Goal: Information Seeking & Learning: Find specific fact

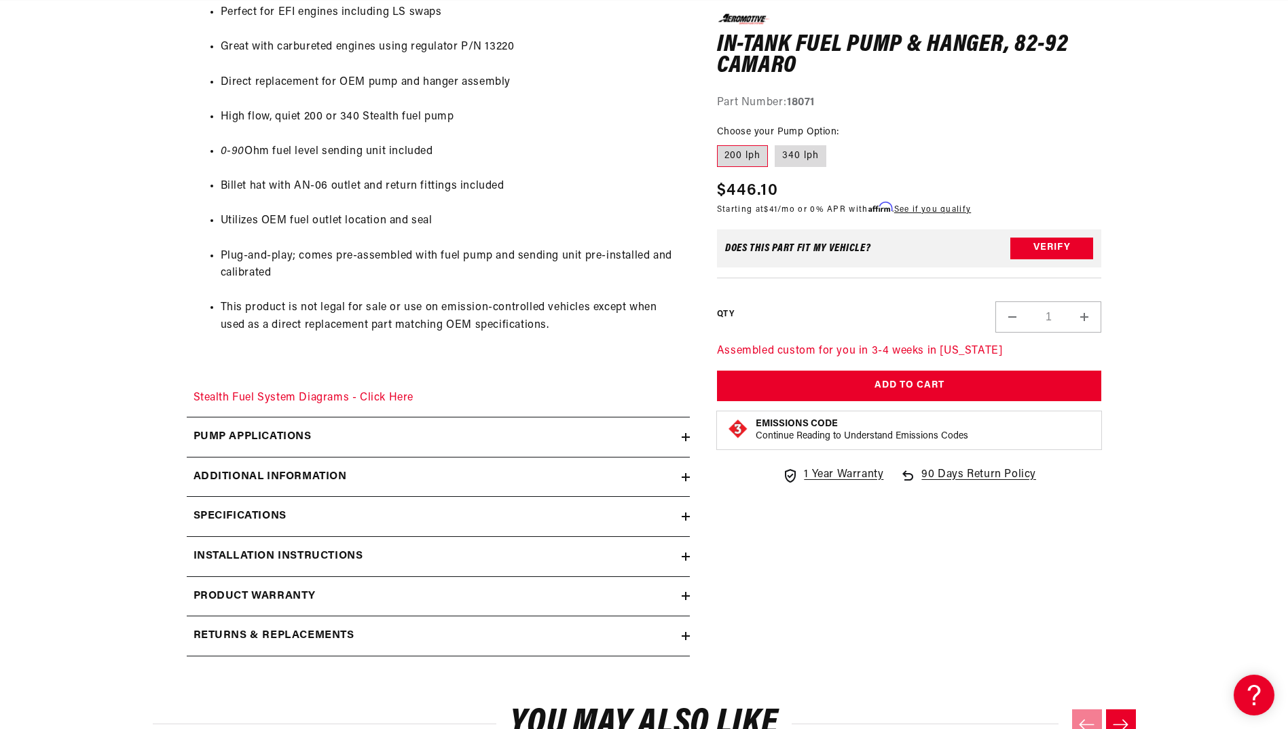
scroll to position [882, 0]
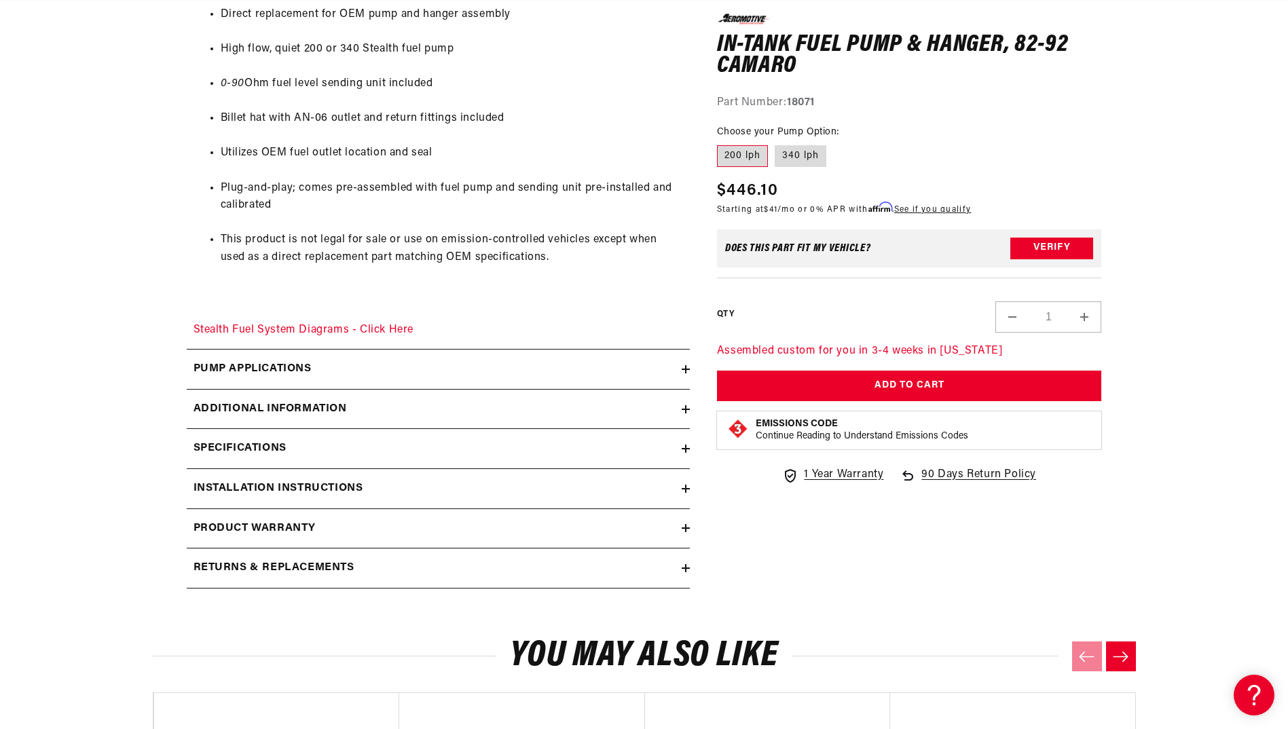
click at [683, 493] on summary "Installation Instructions" at bounding box center [438, 488] width 503 height 39
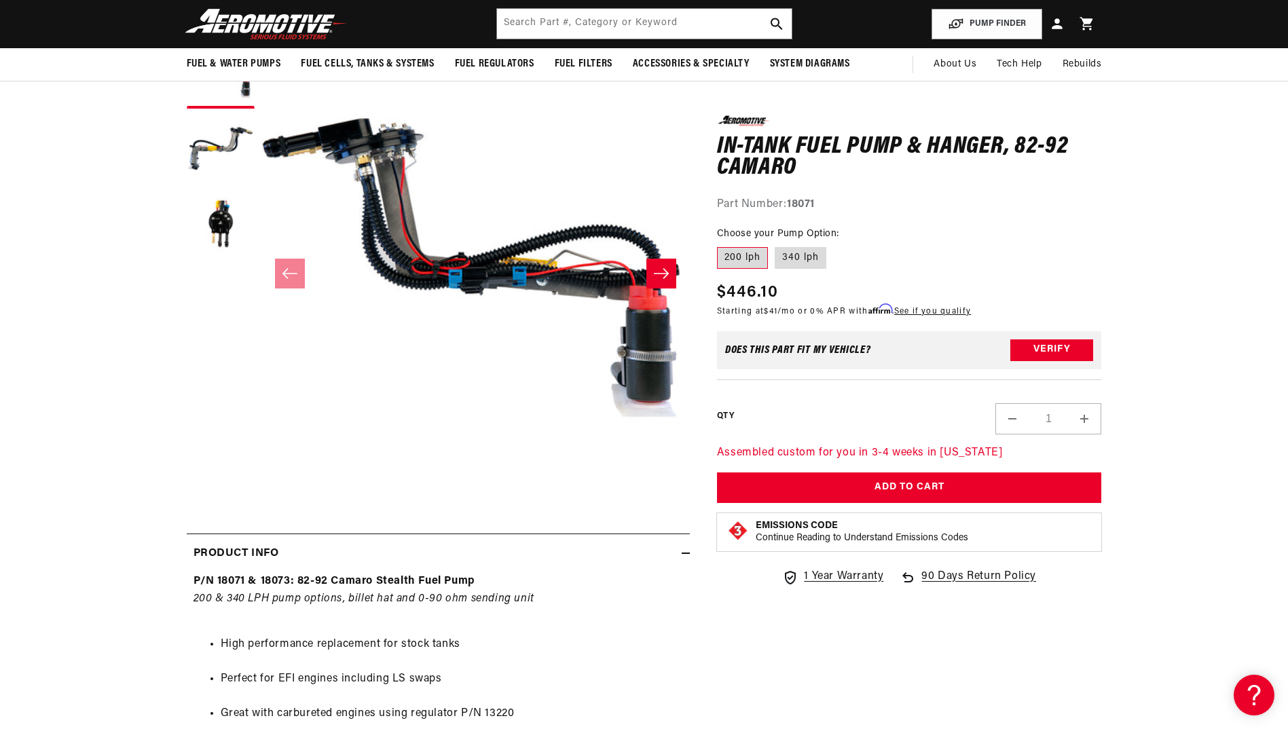
scroll to position [136, 0]
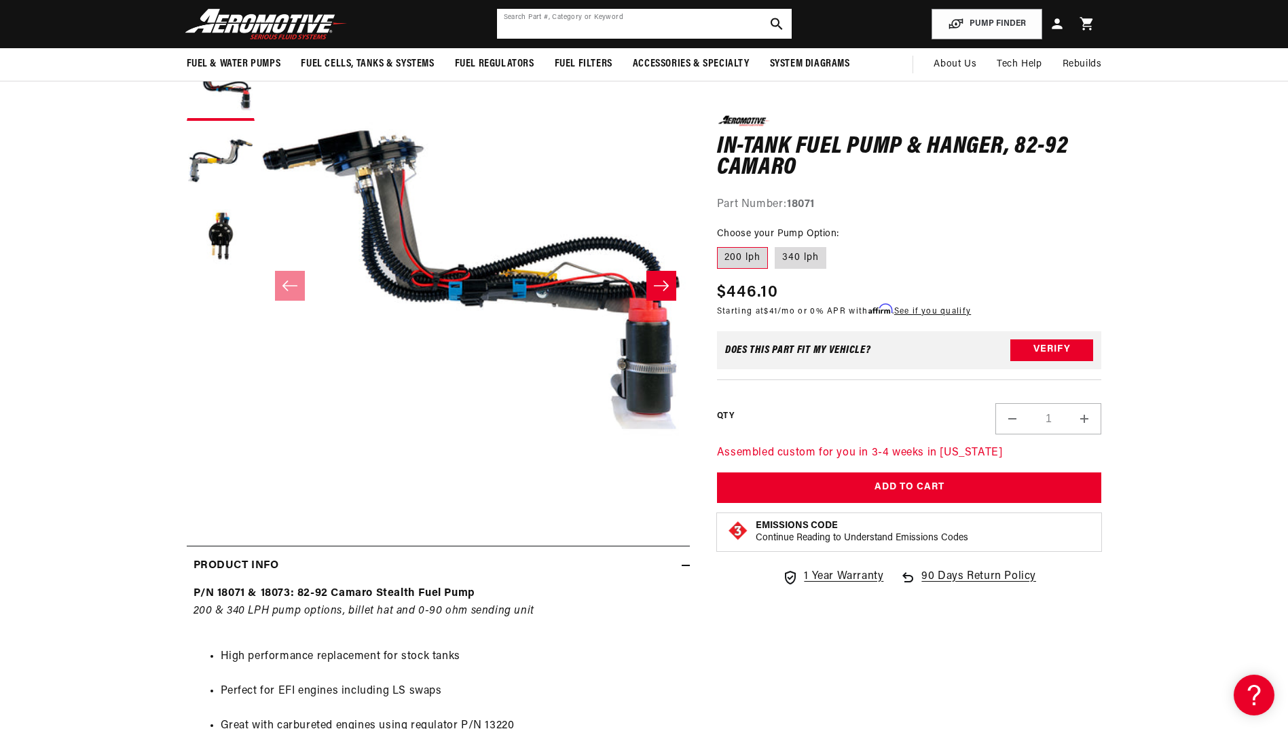
click at [619, 24] on input "text" at bounding box center [644, 24] width 295 height 30
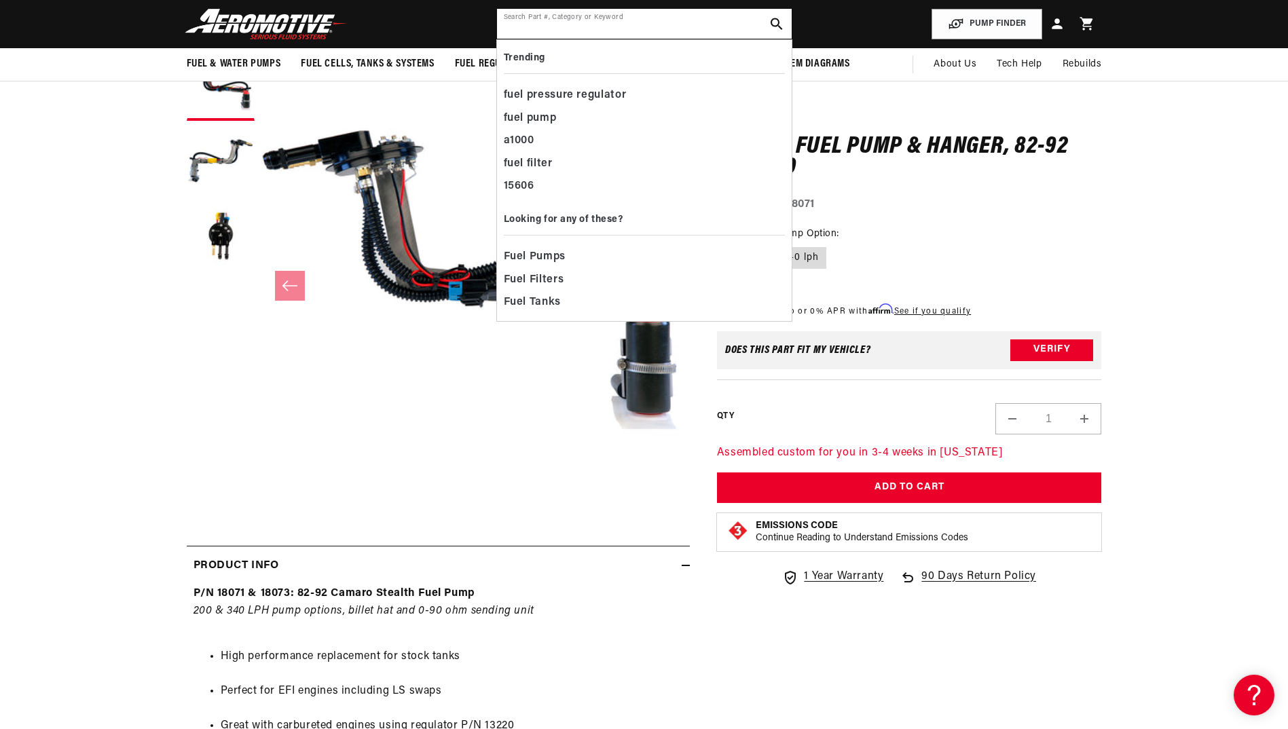
scroll to position [0, 0]
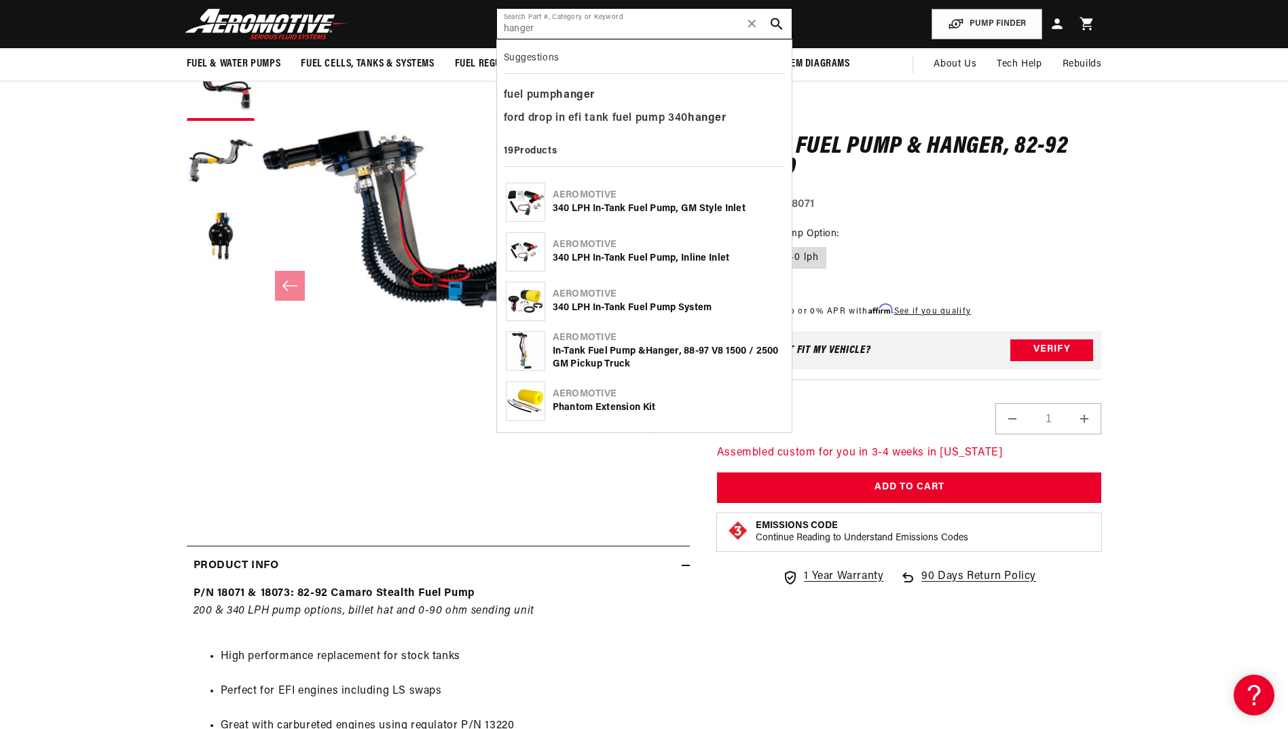
type input "hanger"
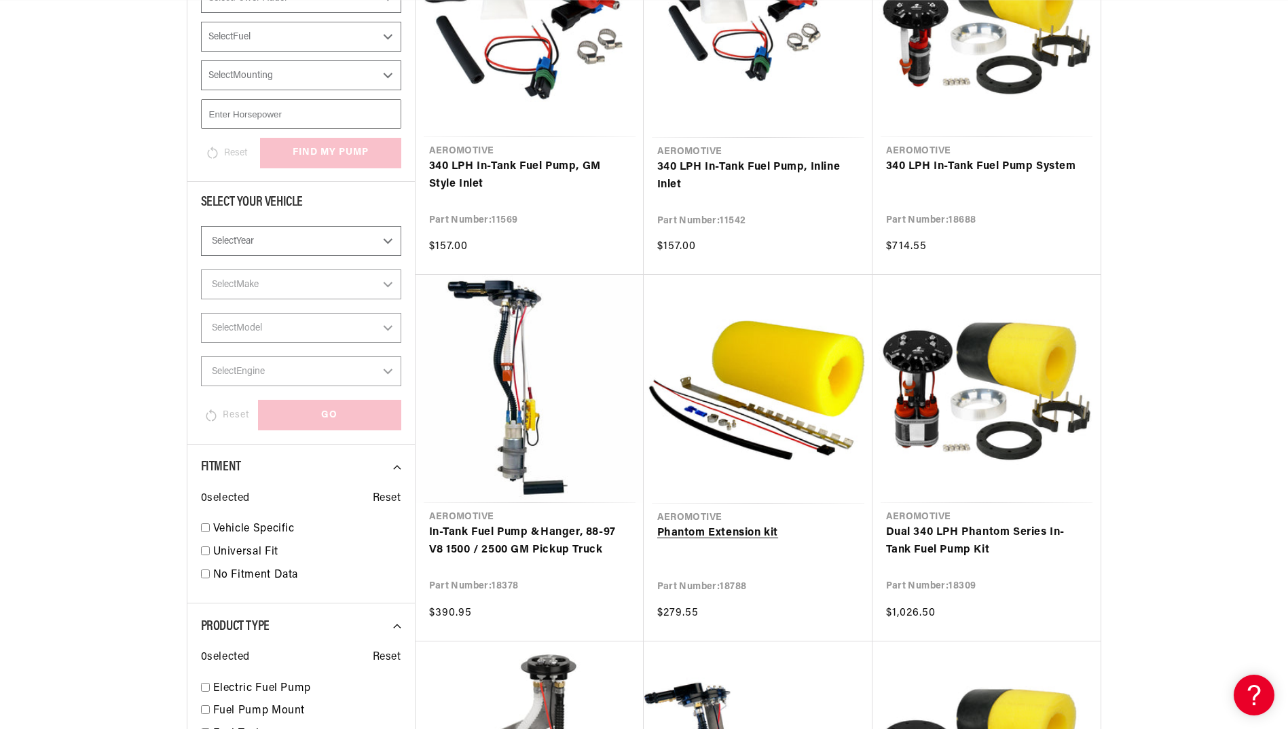
scroll to position [407, 0]
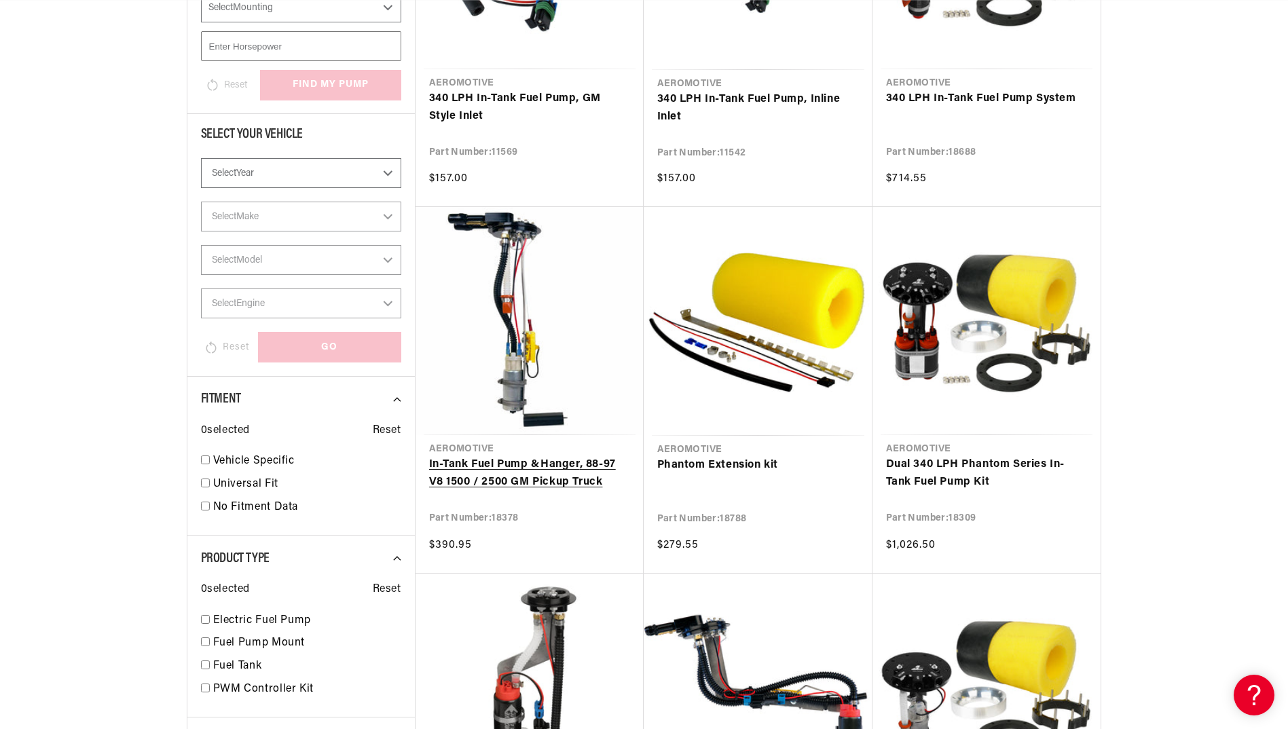
click at [522, 471] on link "In-Tank Fuel Pump & Hanger , 88-97 V8 1500 / 2500 GM Pickup Truck" at bounding box center [529, 473] width 201 height 35
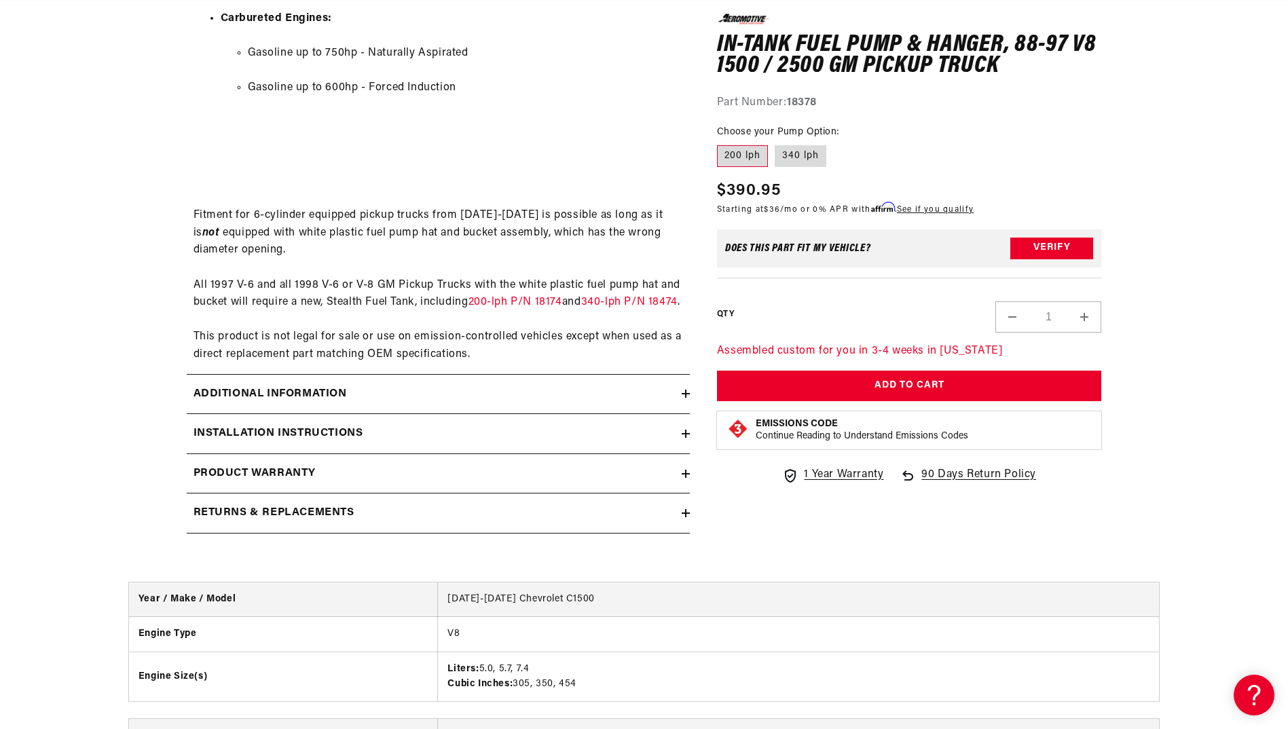
scroll to position [1629, 0]
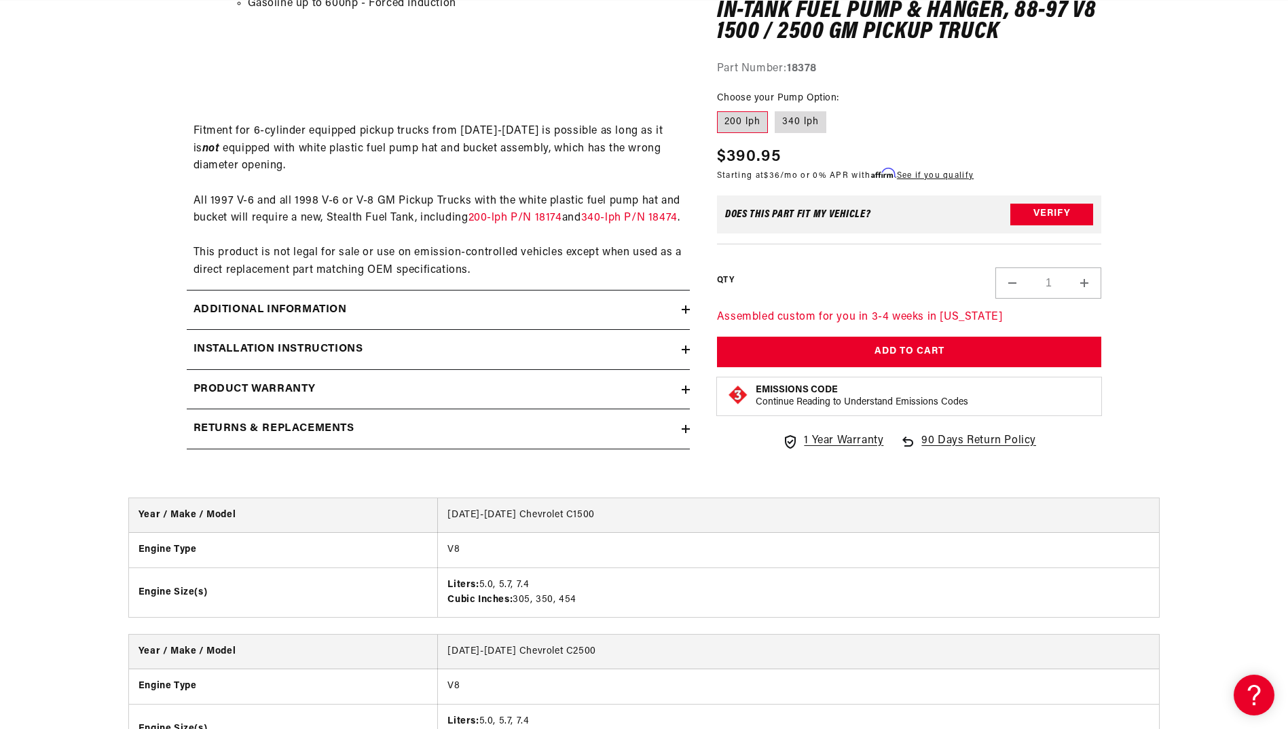
click at [684, 314] on icon at bounding box center [685, 309] width 8 height 8
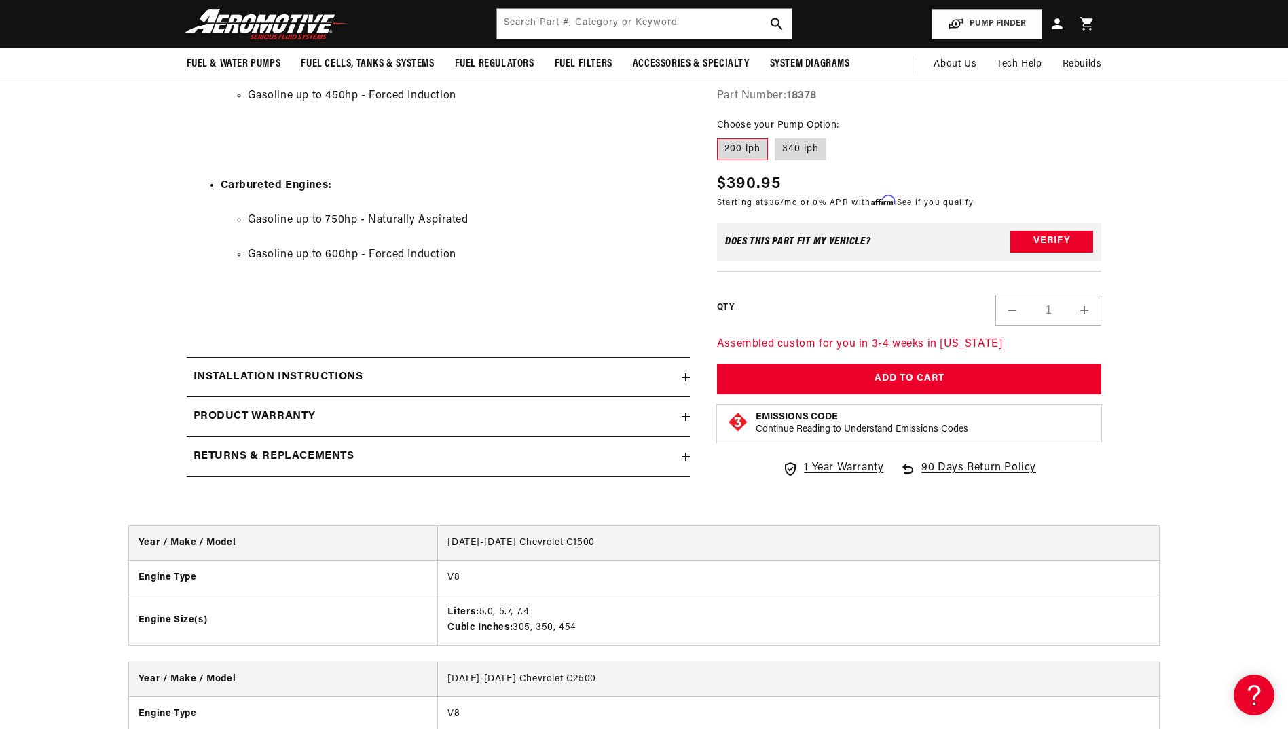
scroll to position [0, 0]
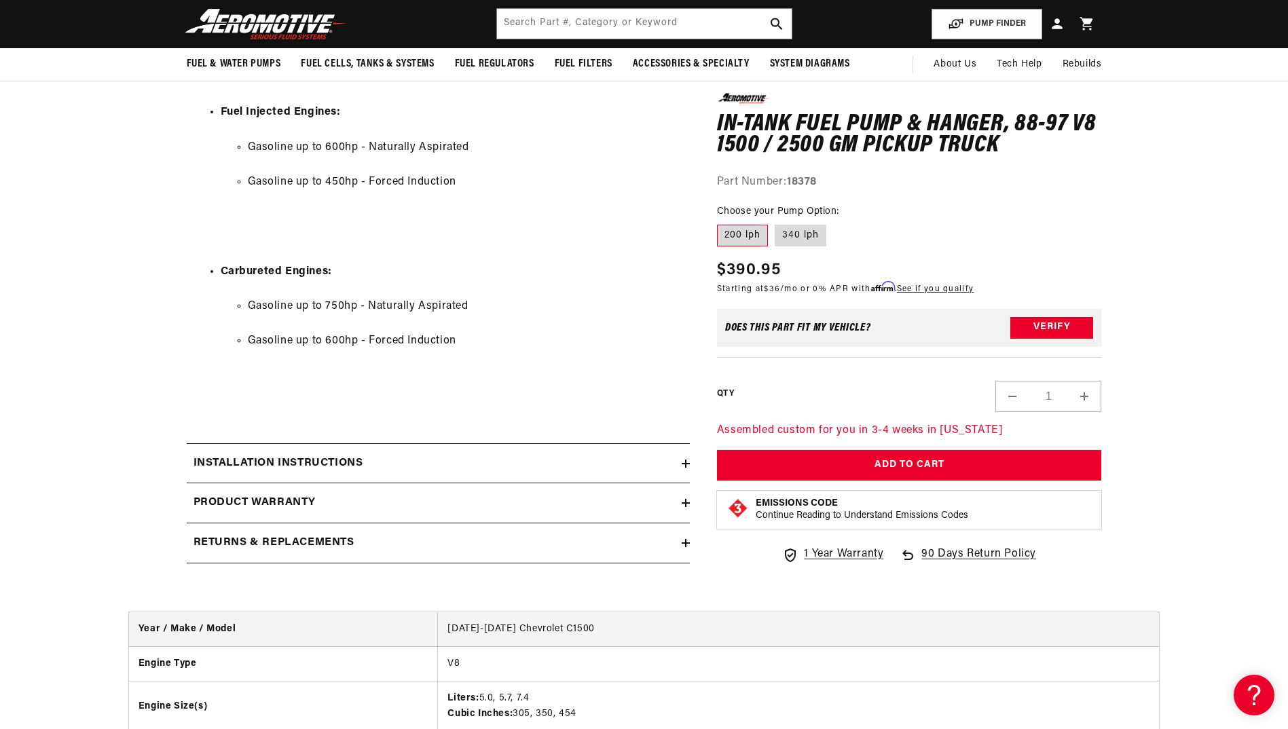
click at [684, 464] on icon at bounding box center [685, 464] width 8 height 0
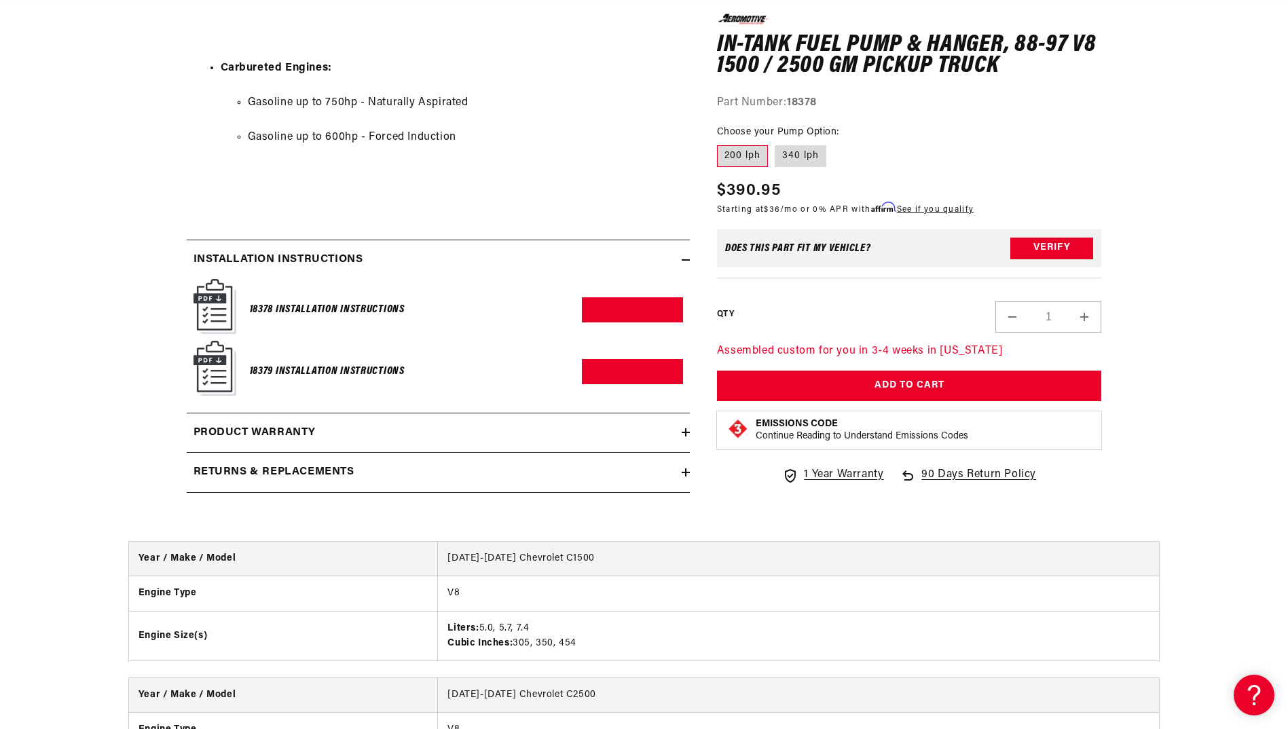
click at [217, 321] on img at bounding box center [214, 306] width 43 height 55
click at [639, 322] on link "Download PDF" at bounding box center [632, 309] width 101 height 25
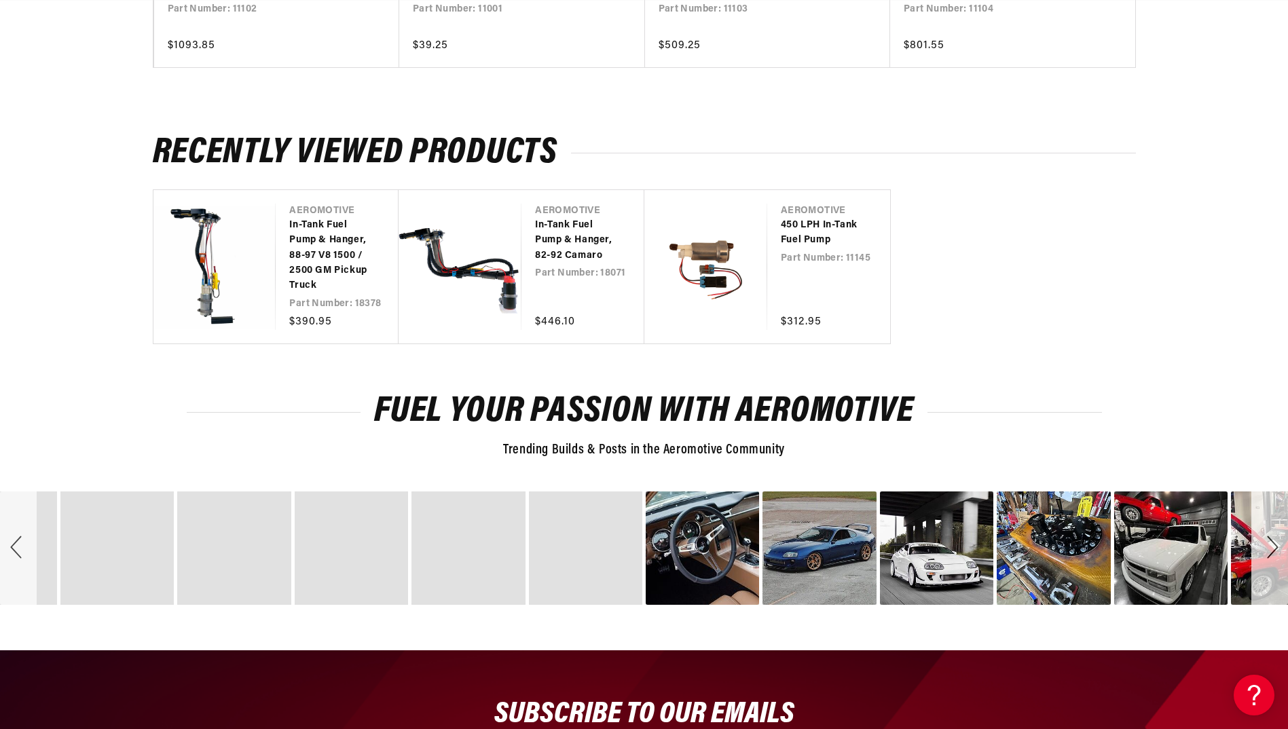
scroll to position [0, 2582]
click at [1254, 702] on icon at bounding box center [1251, 693] width 20 height 102
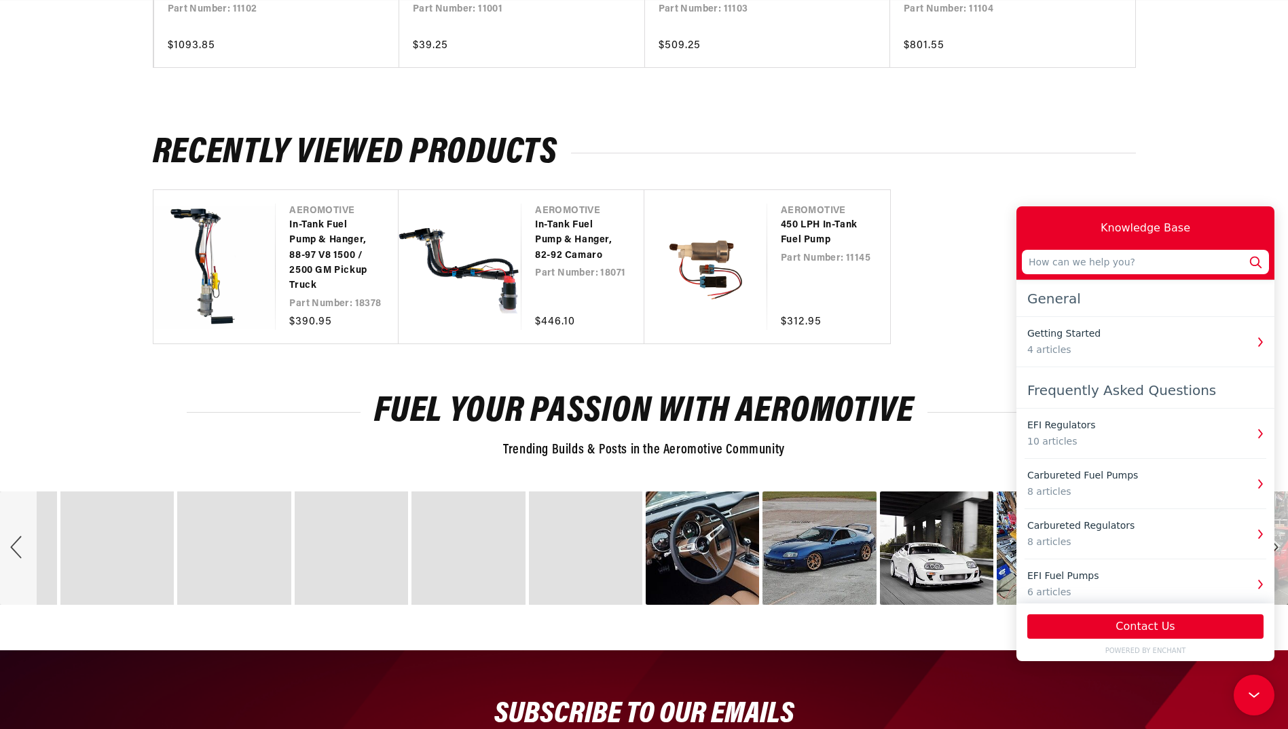
click at [1108, 265] on input "text" at bounding box center [1144, 262] width 247 height 24
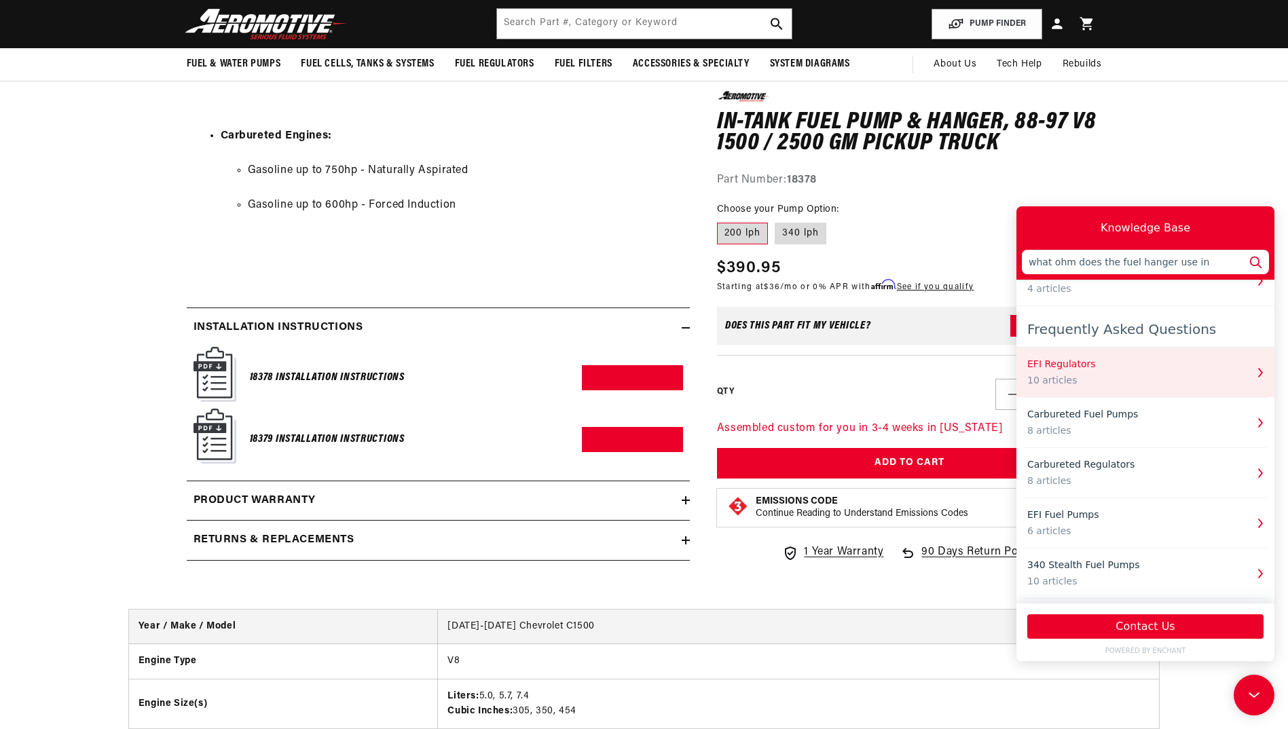
scroll to position [0, 0]
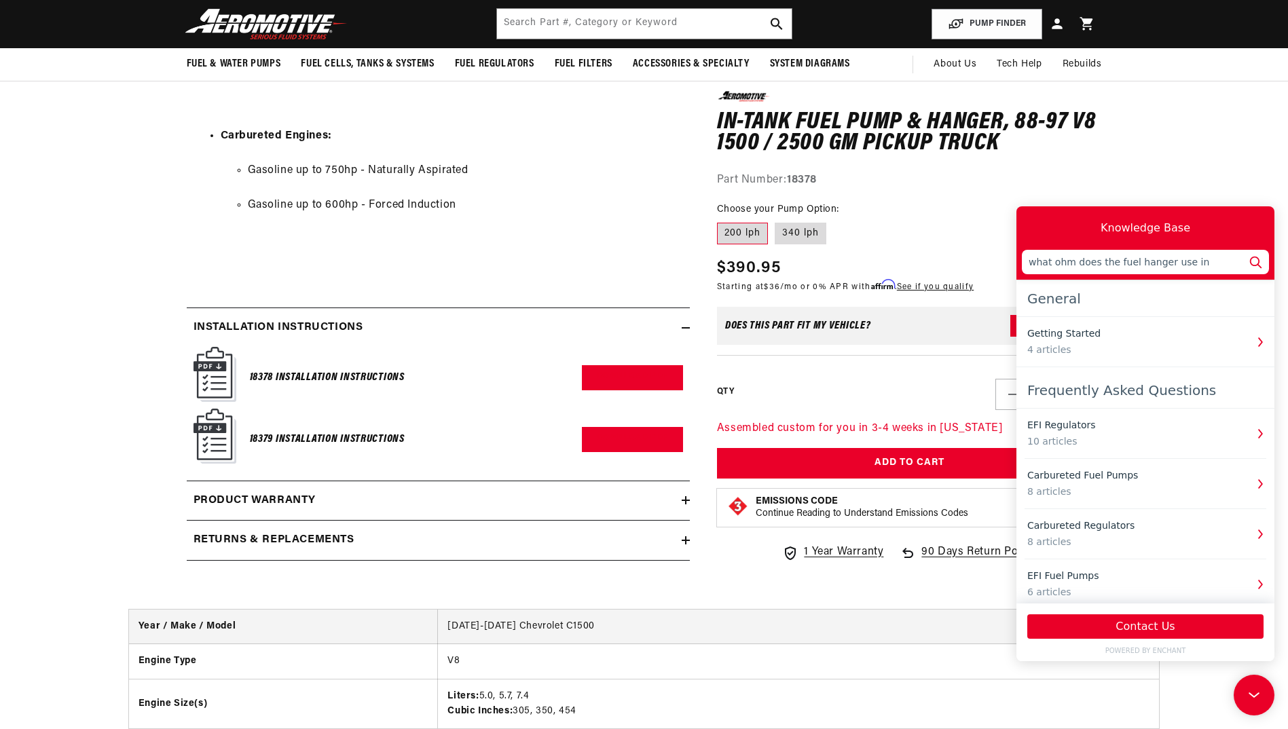
click at [1212, 262] on input "what ohm does the fuel hanger use in" at bounding box center [1144, 262] width 247 height 24
click at [1256, 264] on icon at bounding box center [1255, 262] width 18 height 18
drag, startPoint x: 1241, startPoint y: 267, endPoint x: 1238, endPoint y: 258, distance: 9.5
click at [1238, 258] on input "what ohm does the fuel hanger use in 18378" at bounding box center [1144, 262] width 247 height 24
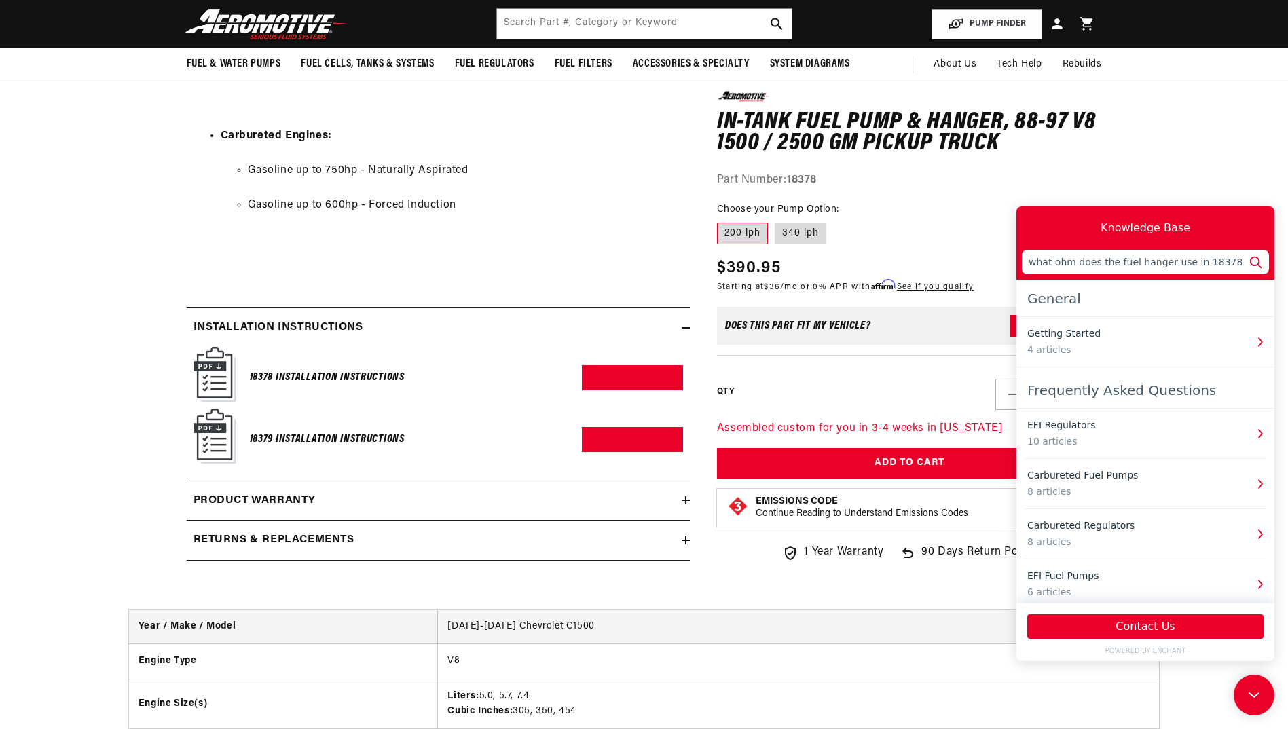
scroll to position [0, 2582]
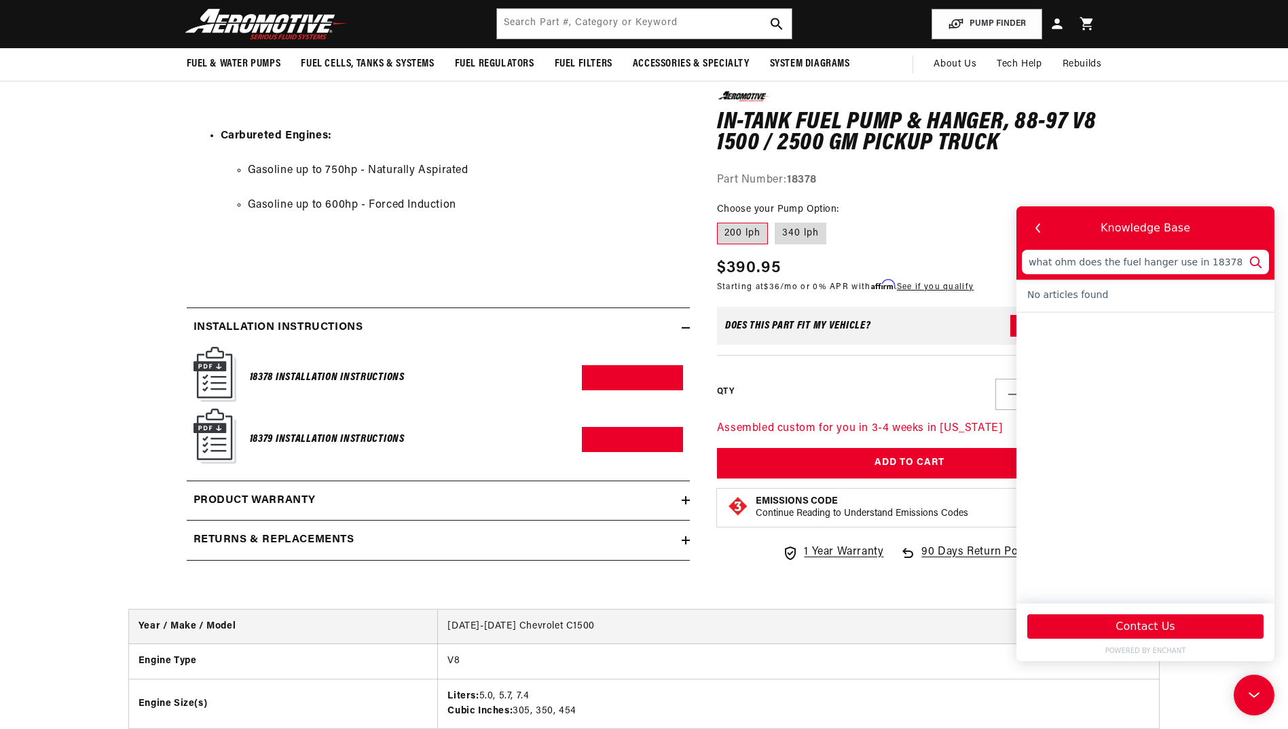
click at [1071, 261] on input "what ohm does the fuel hanger use in 18378" at bounding box center [1144, 262] width 247 height 24
type input "what oh does the fuel hanger use in 18378"
type input "what o does the fuel hanger use in 18378"
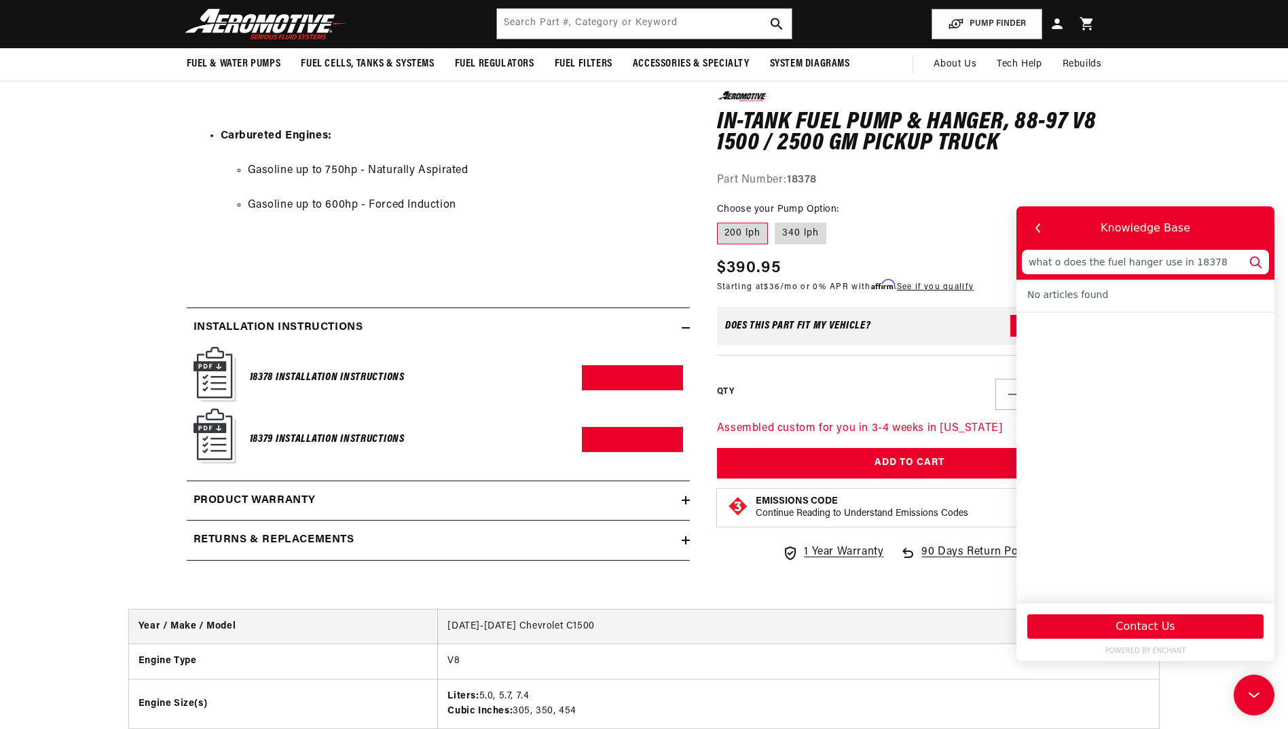
type input "what does the fuel hanger use in 18378"
type input "what r does the fuel hanger use in 18378"
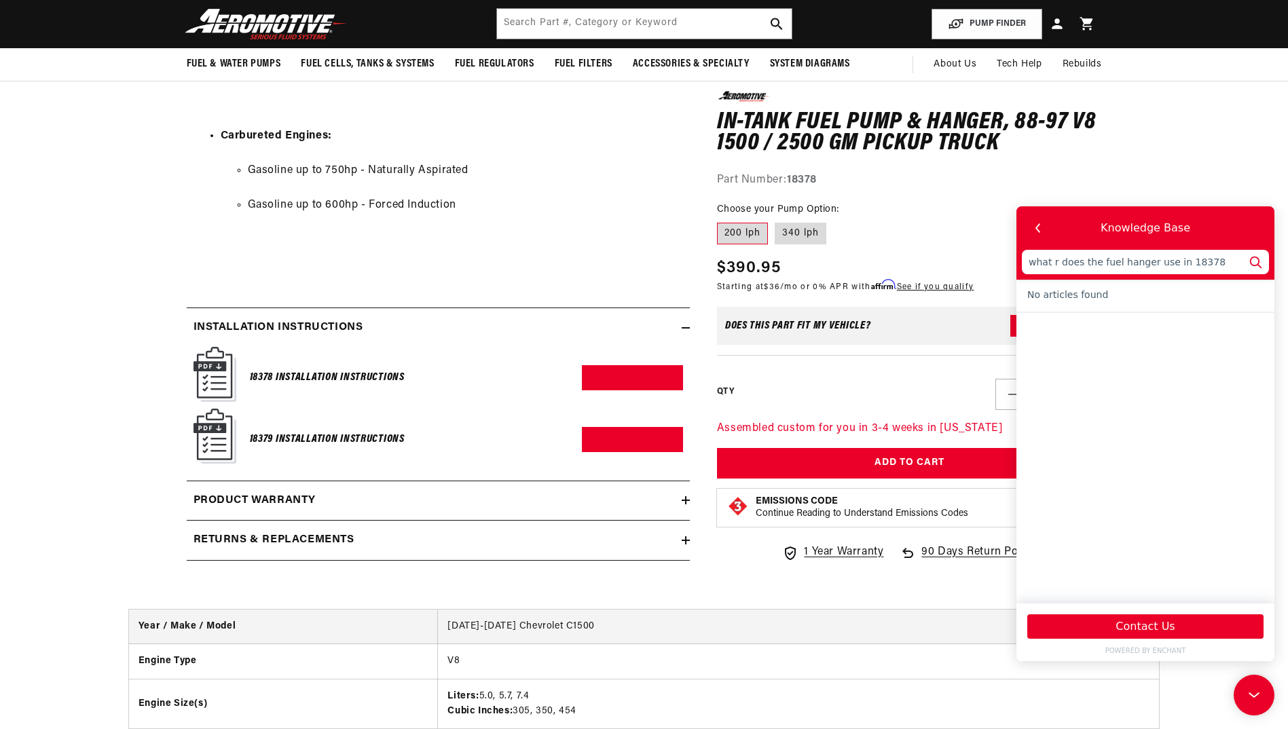
type input "what re does the fuel hanger use in 18378"
type input "what res does the fuel hanger use in 18378"
type input "what resi does the fuel hanger use in 18378"
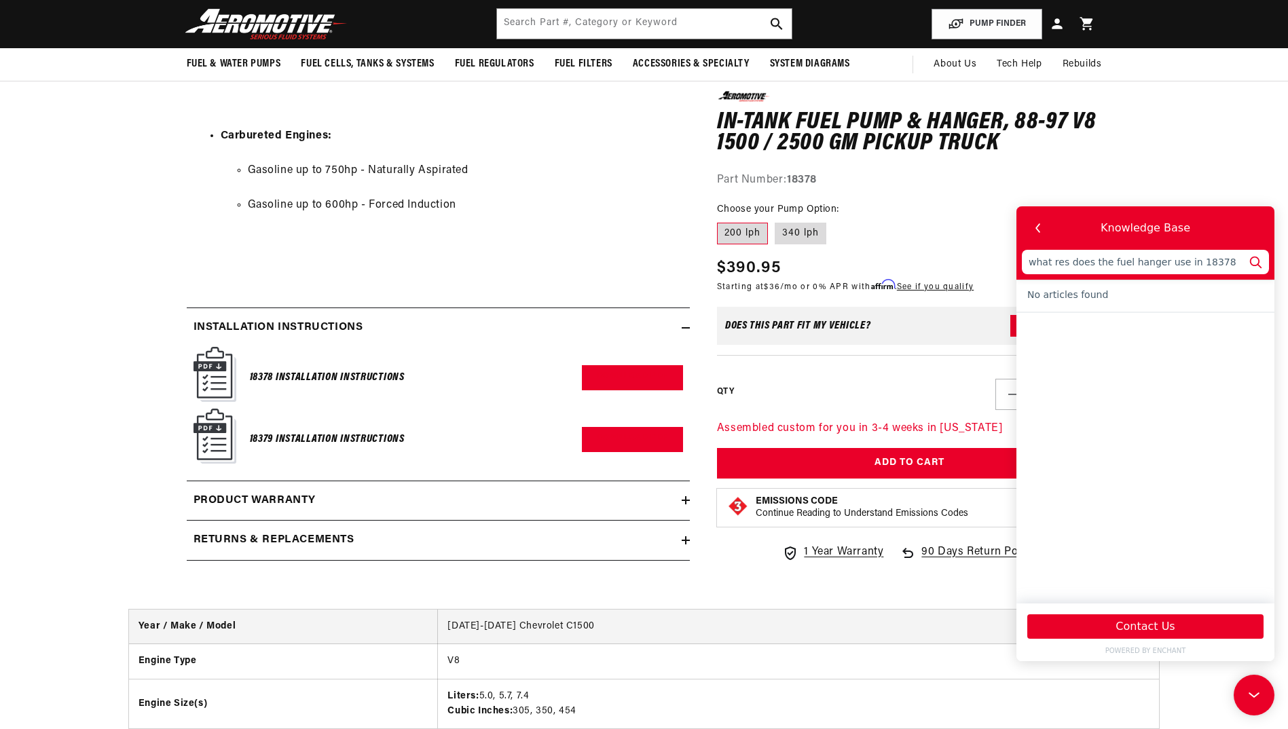
type input "what resi does the fuel hanger use in 18378"
type input "what resis does the fuel hanger use in 18378"
type input "what resist does the fuel hanger use in 18378"
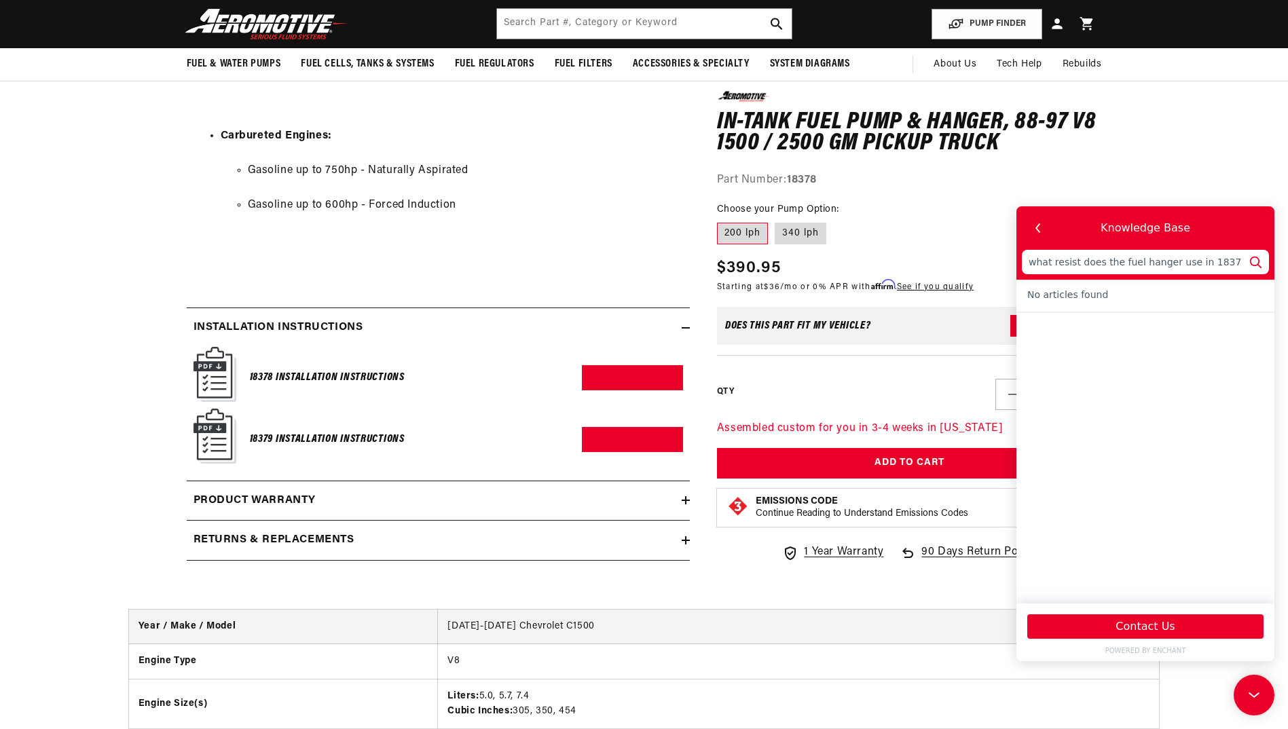
type input "what resista does the fuel hanger use in 18378"
type input "what resistan does the fuel hanger use in 18378"
type input "what resistanc does the fuel hanger use in 18378"
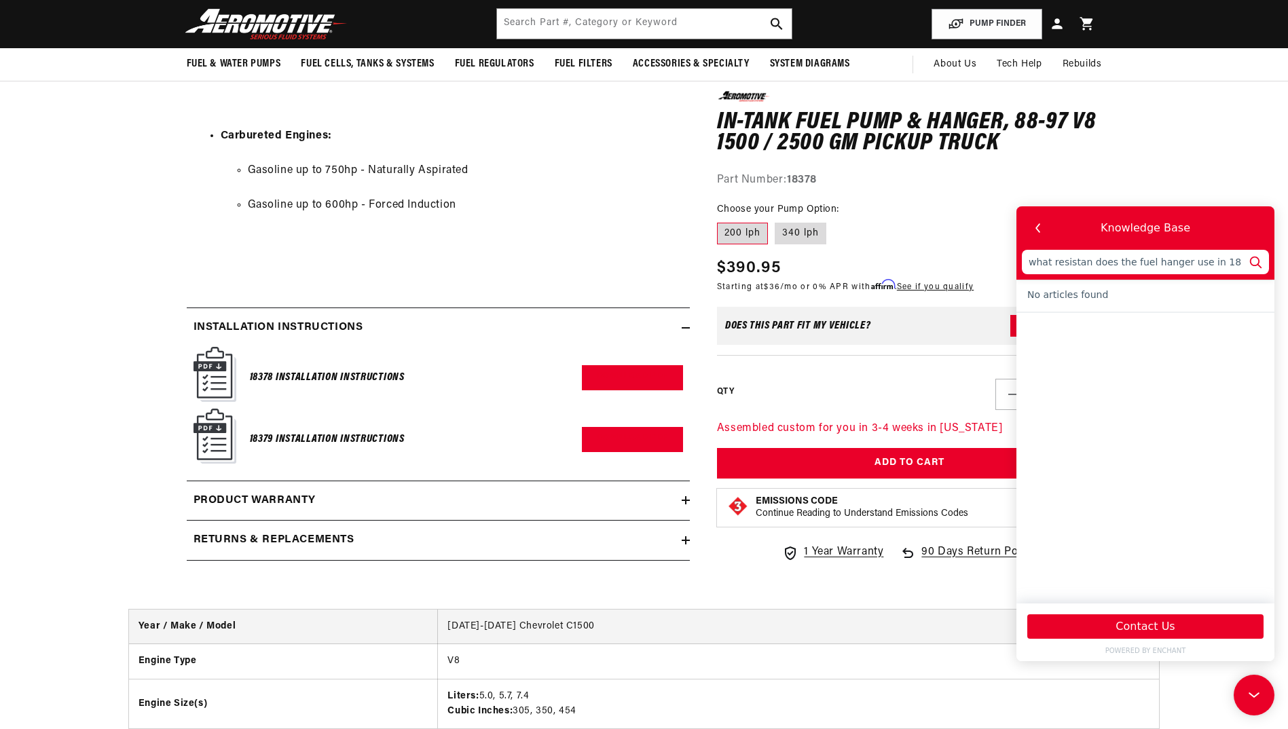
type input "what resistanc does the fuel hanger use in 18378"
type input "what resistance does the fuel hanger use in 18378"
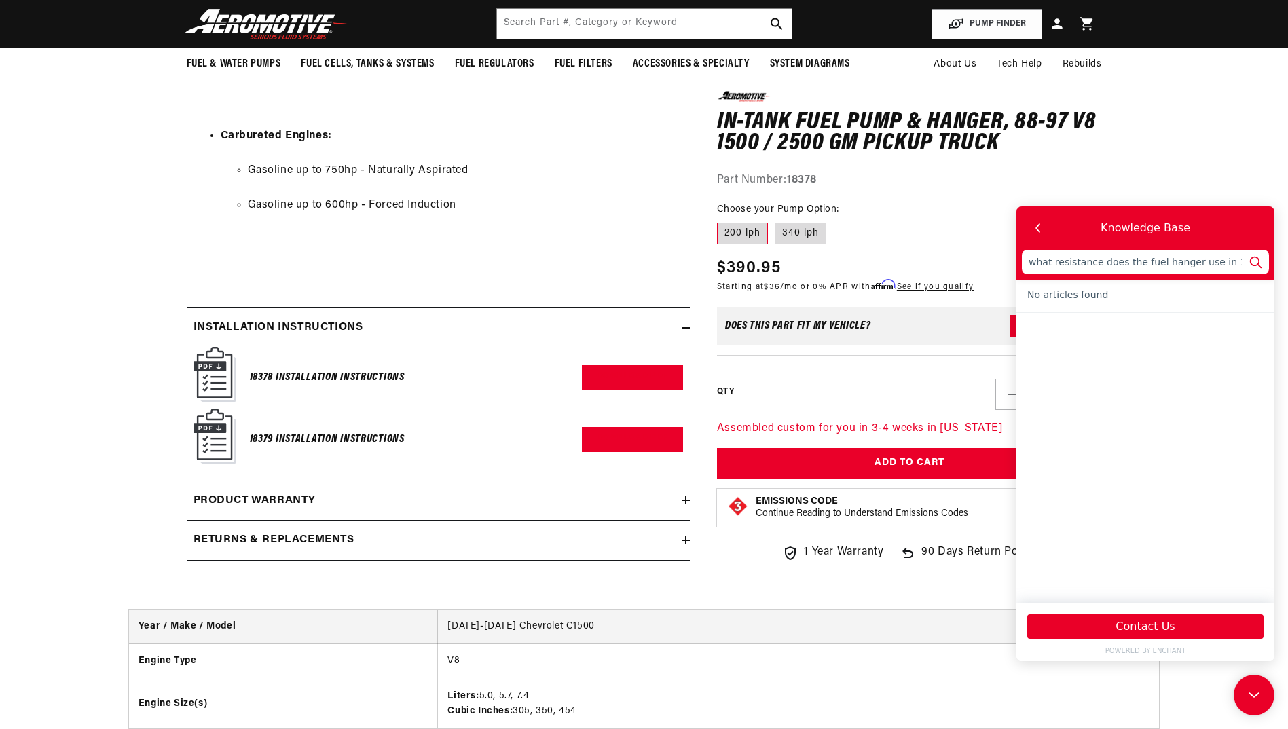
click at [928, 574] on span "90 Days Return Policy" at bounding box center [978, 558] width 115 height 31
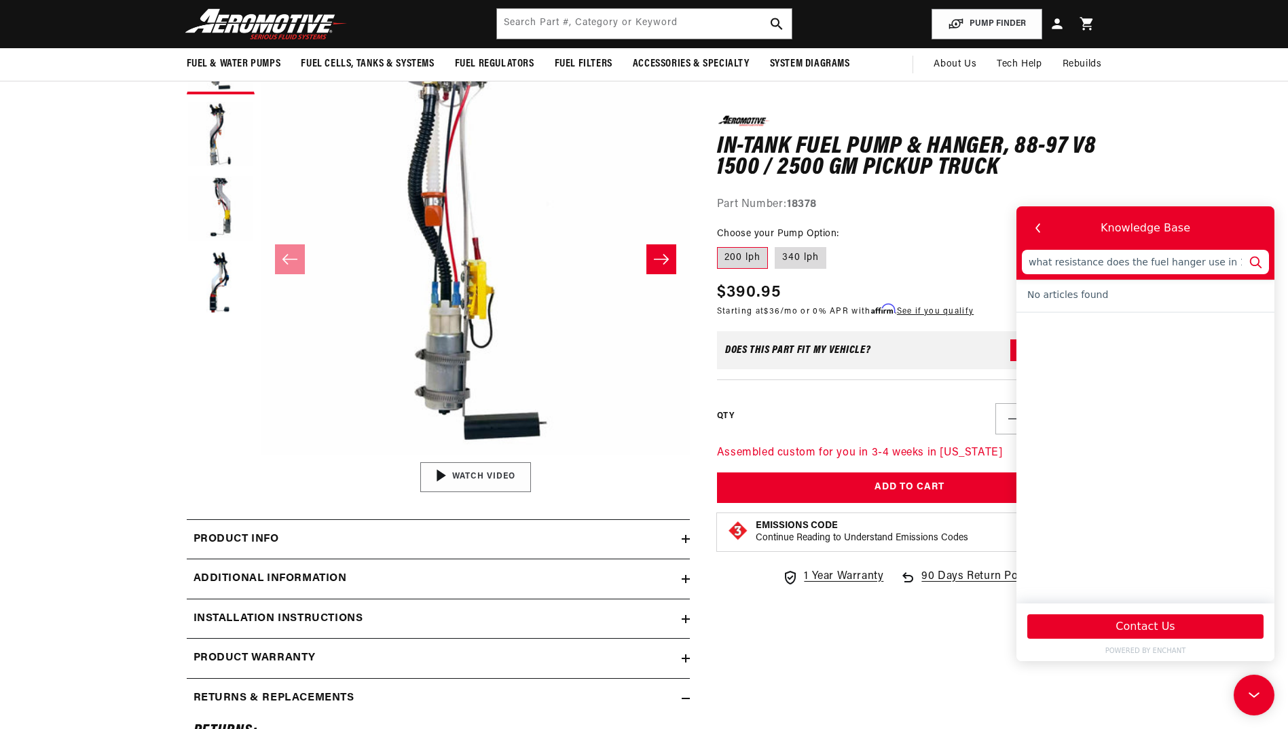
click at [472, 475] on div "00:37" at bounding box center [476, 476] width 206 height 115
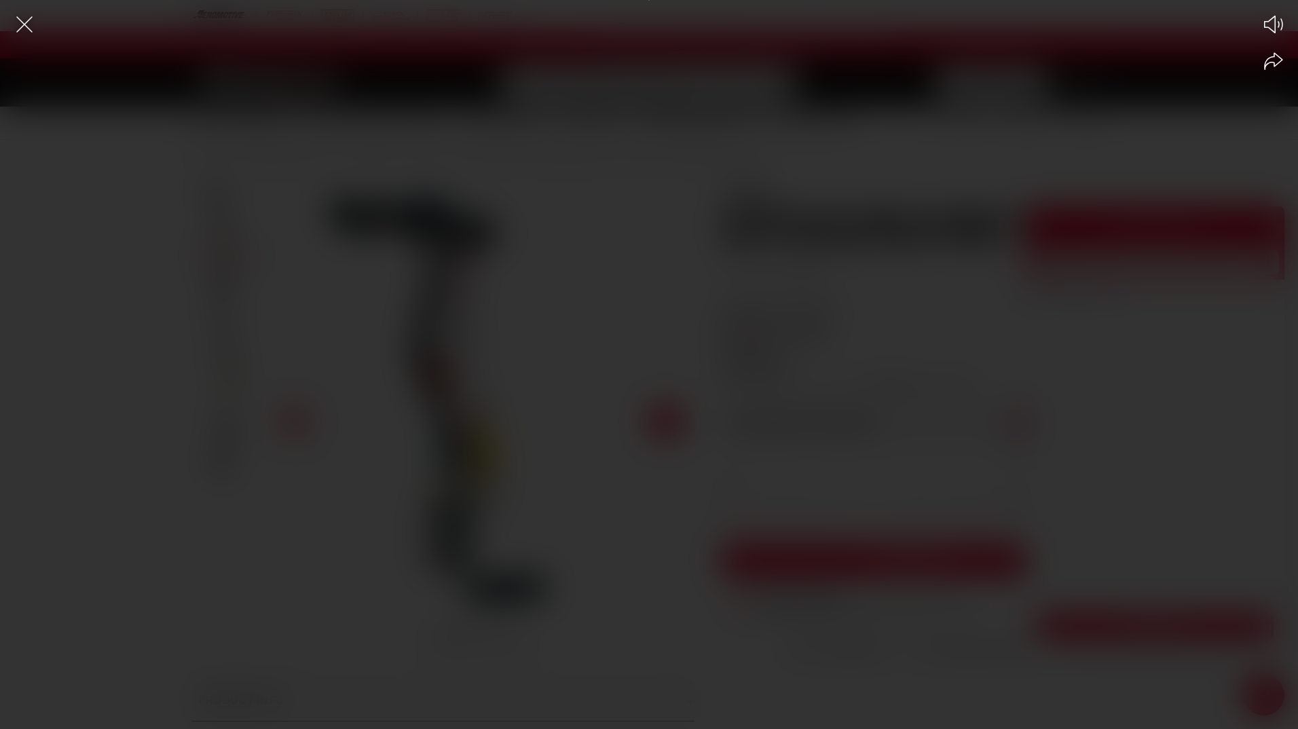
scroll to position [0, 861]
